Goal: Use online tool/utility: Utilize a website feature to perform a specific function

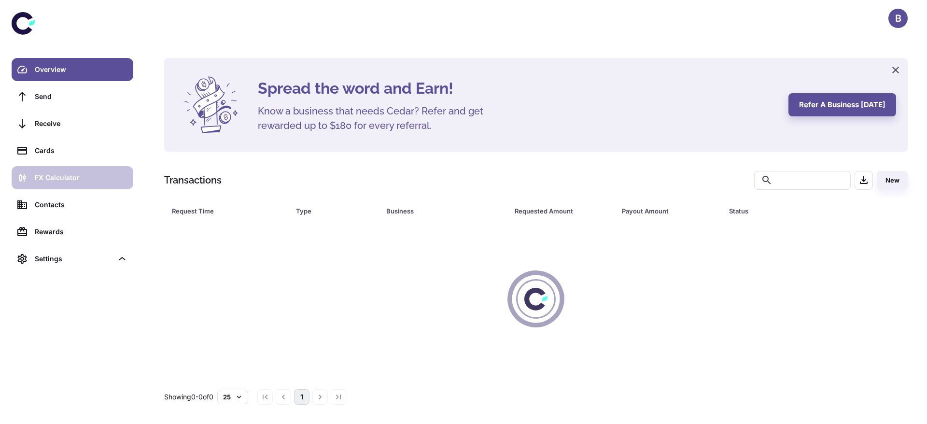
click at [93, 175] on div "FX Calculator" at bounding box center [81, 177] width 93 height 11
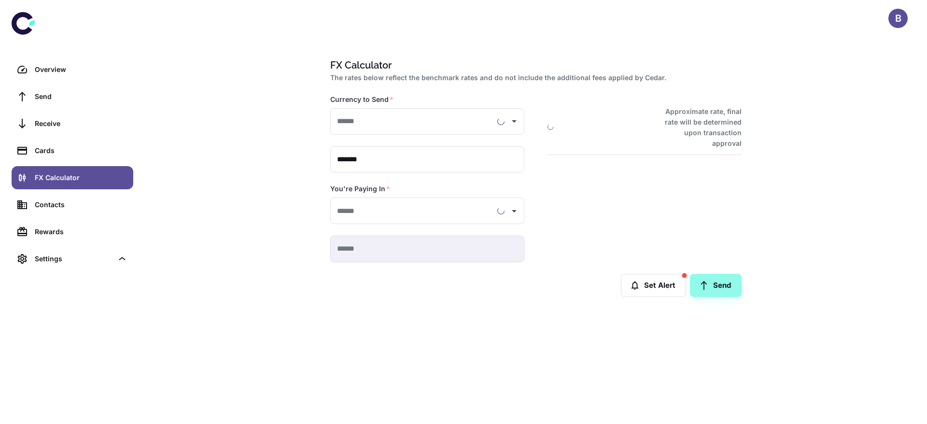
type input "**********"
